Goal: Transaction & Acquisition: Purchase product/service

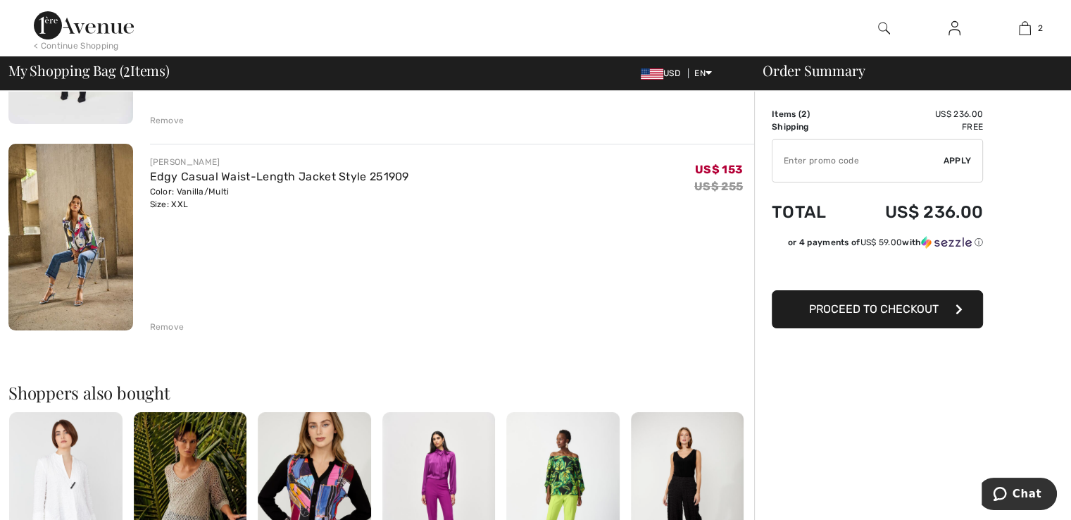
scroll to position [282, 0]
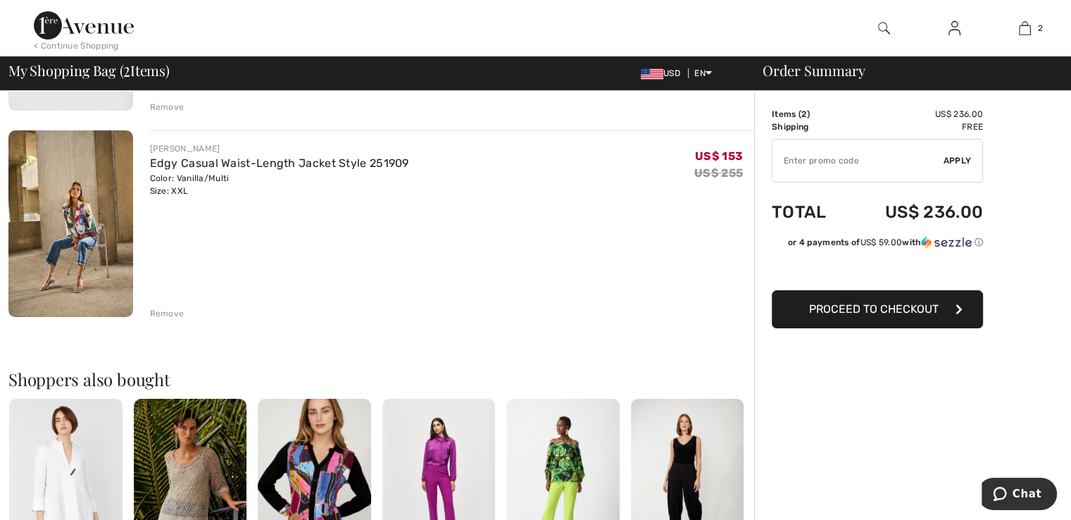
click at [163, 308] on div "Remove" at bounding box center [167, 313] width 35 height 13
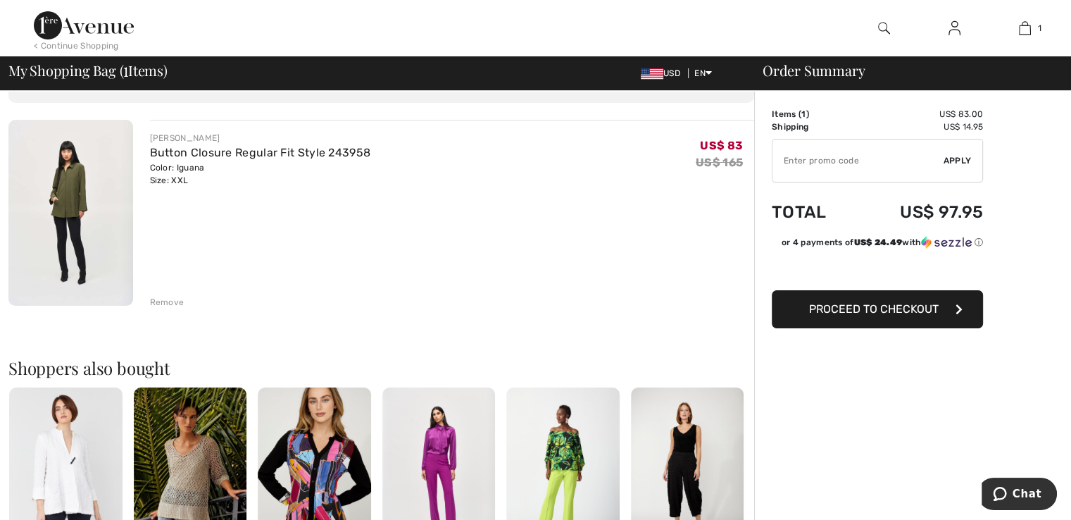
scroll to position [0, 0]
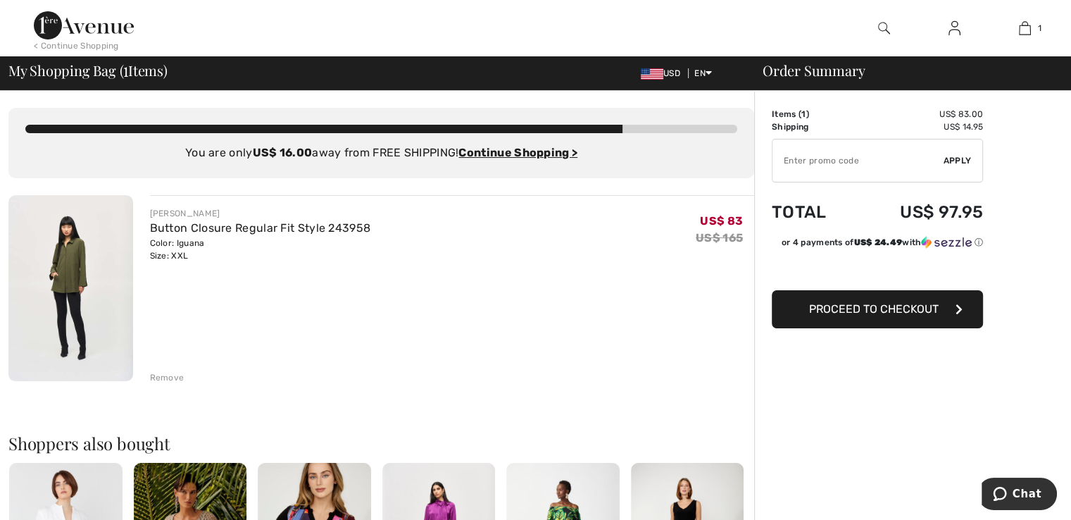
click at [99, 265] on img at bounding box center [70, 288] width 125 height 186
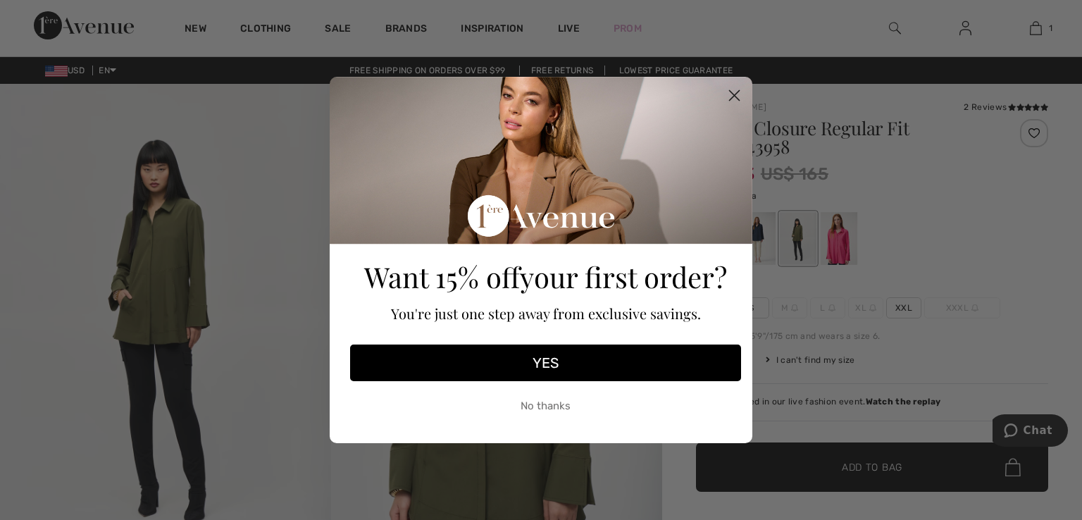
click at [734, 92] on circle "Close dialog" at bounding box center [734, 95] width 23 height 23
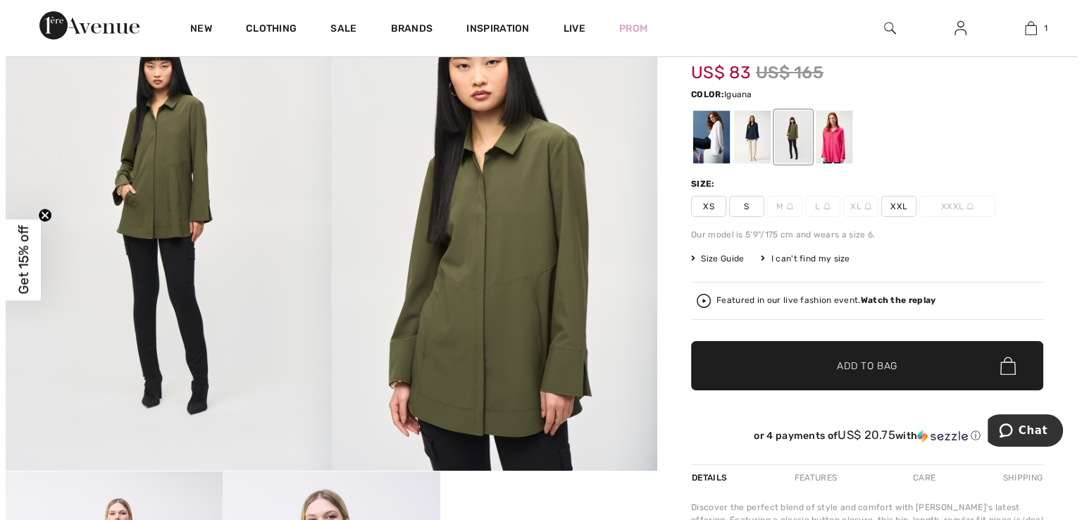
scroll to position [141, 0]
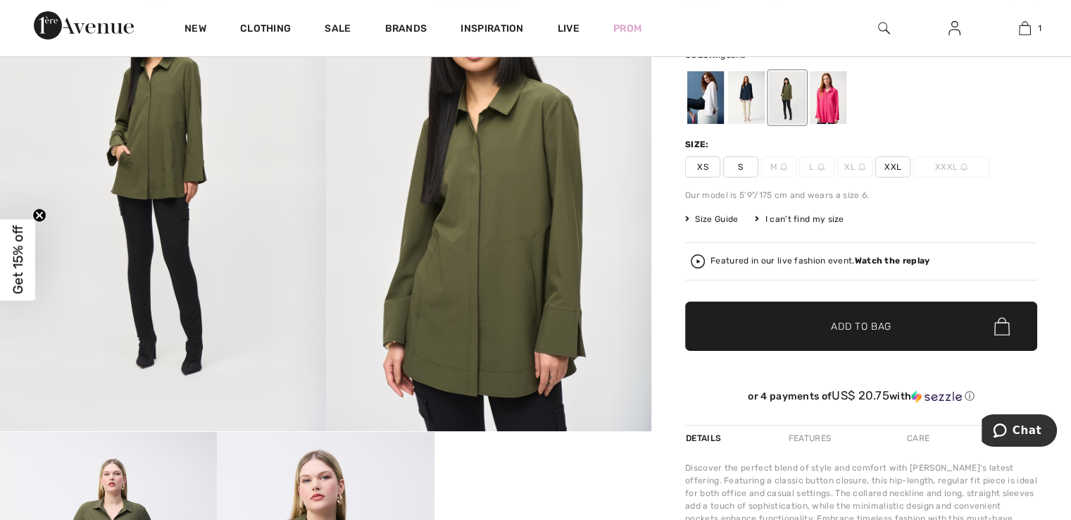
click at [876, 261] on strong "Watch the replay" at bounding box center [892, 261] width 75 height 10
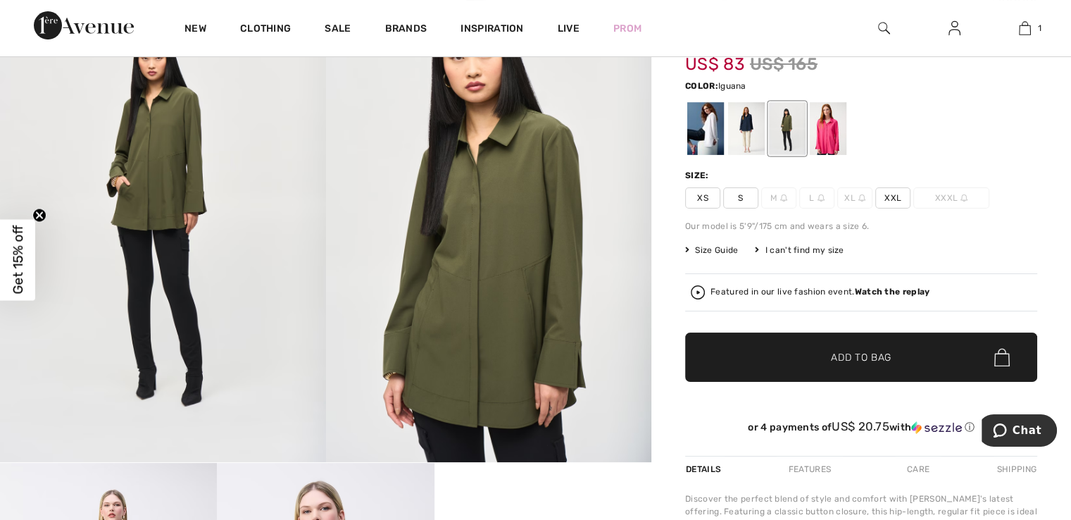
scroll to position [70, 0]
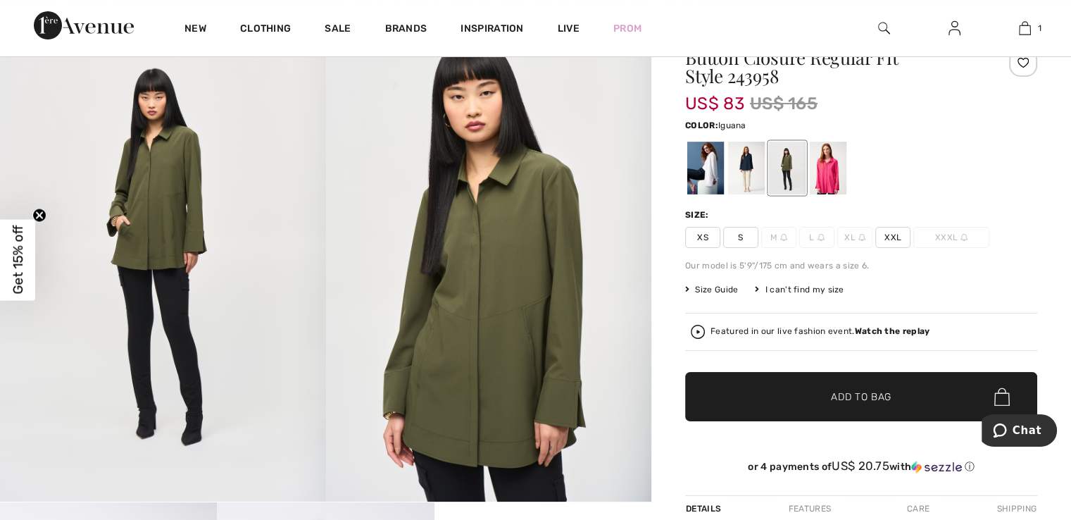
click at [725, 284] on span "Size Guide" at bounding box center [711, 289] width 53 height 13
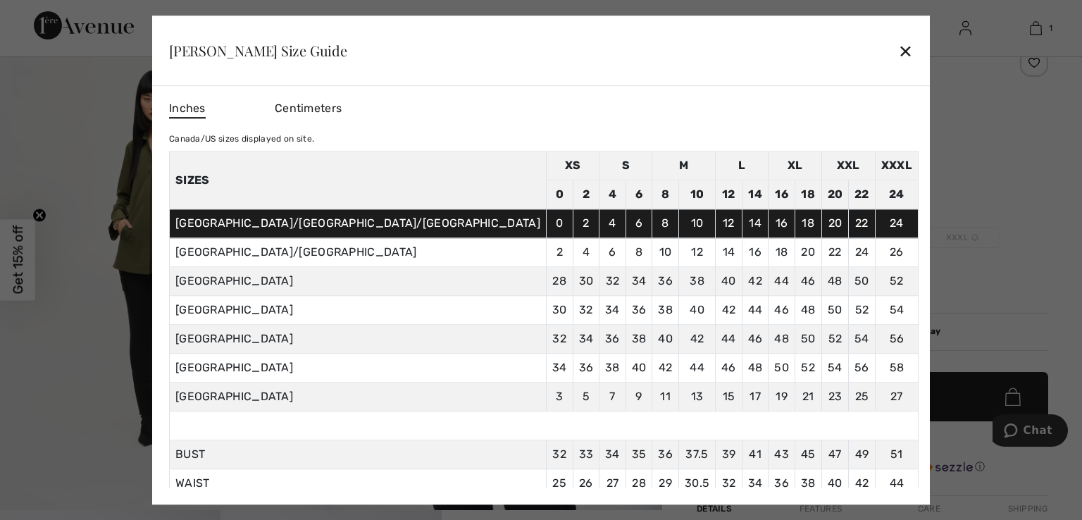
click at [898, 50] on div "✕" at bounding box center [905, 51] width 15 height 30
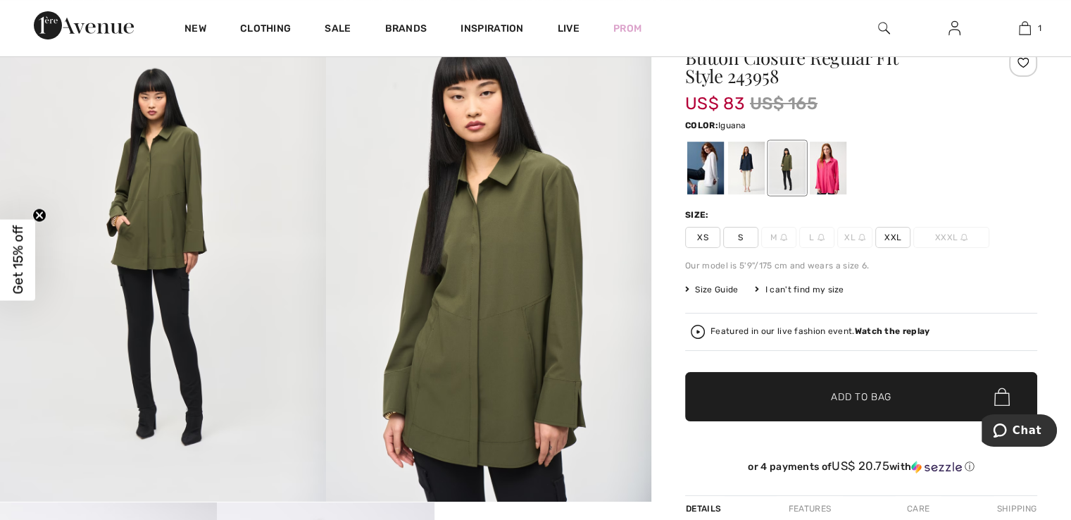
scroll to position [0, 0]
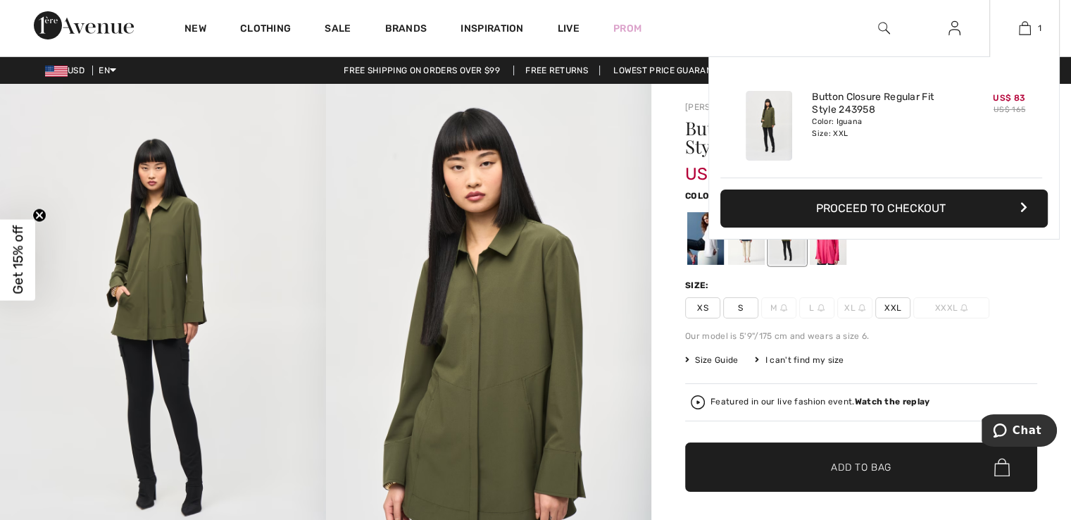
click at [891, 198] on button "Proceed to Checkout" at bounding box center [883, 208] width 327 height 38
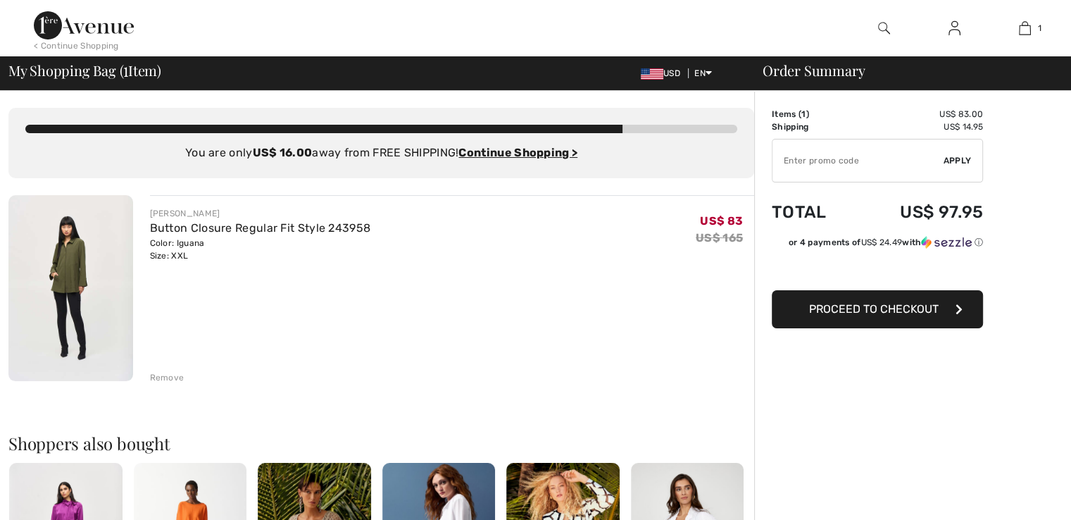
click at [832, 163] on input "TEXT" at bounding box center [858, 160] width 171 height 42
type input "EXTRA20"
click at [965, 159] on span "Apply" at bounding box center [958, 160] width 28 height 13
